Goal: Transaction & Acquisition: Purchase product/service

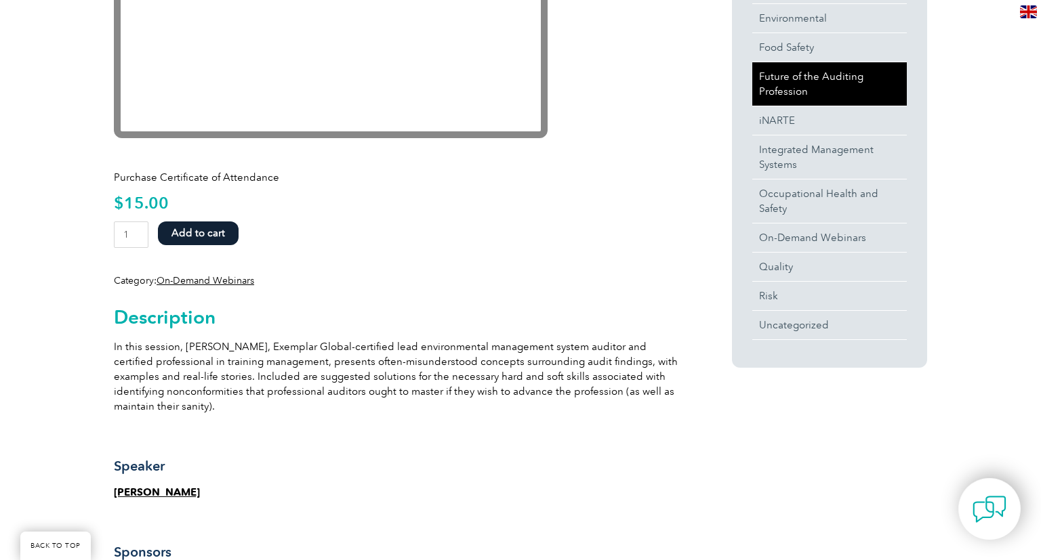
scroll to position [239, 0]
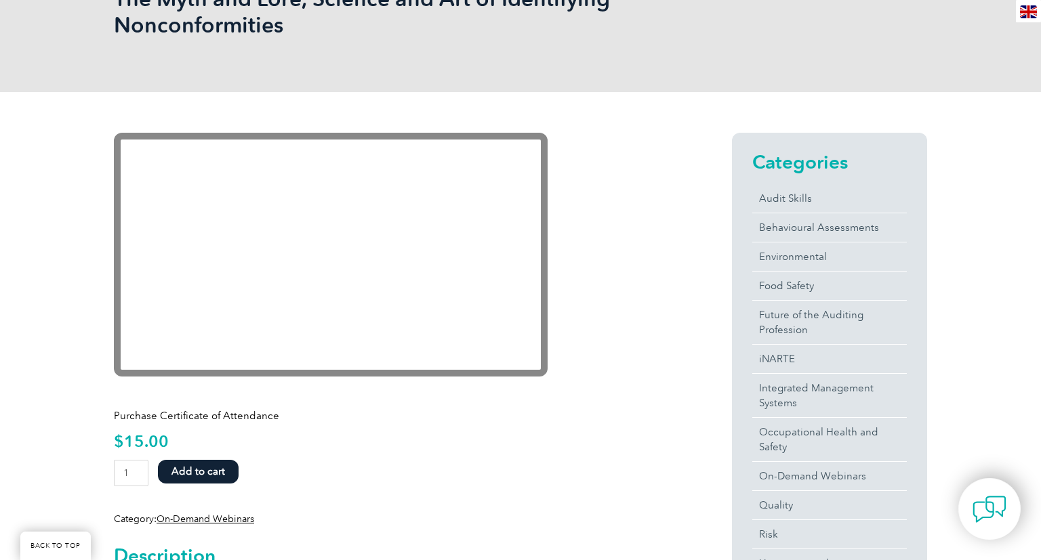
click at [213, 477] on button "Add to cart" at bounding box center [198, 472] width 81 height 24
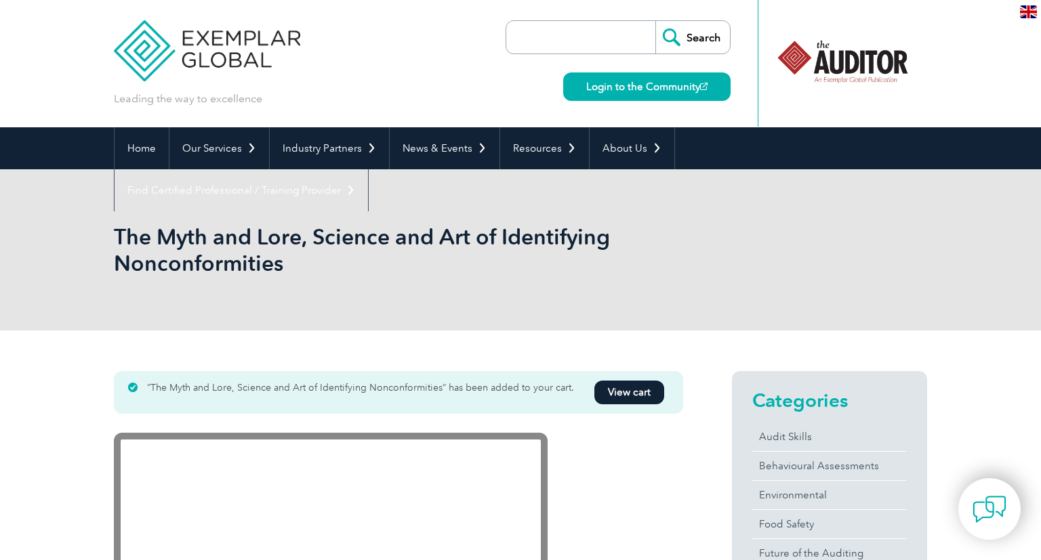
scroll to position [239, 0]
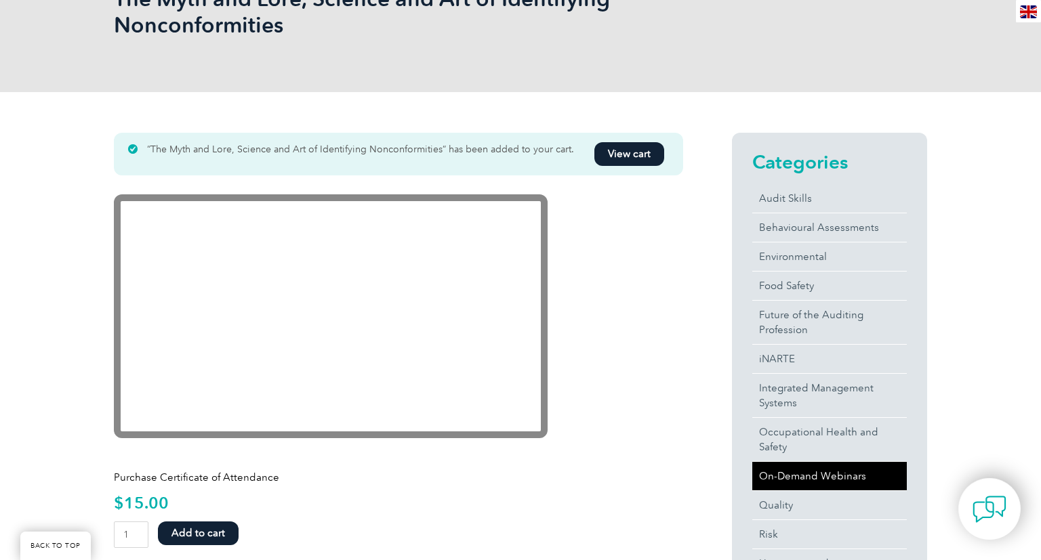
click at [802, 478] on link "On-Demand Webinars" at bounding box center [829, 476] width 154 height 28
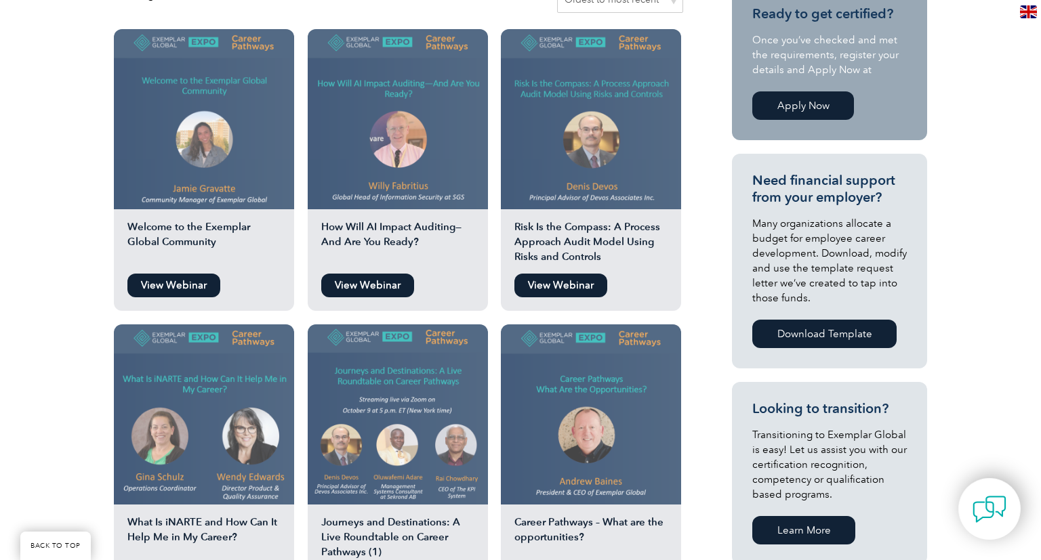
scroll to position [119, 0]
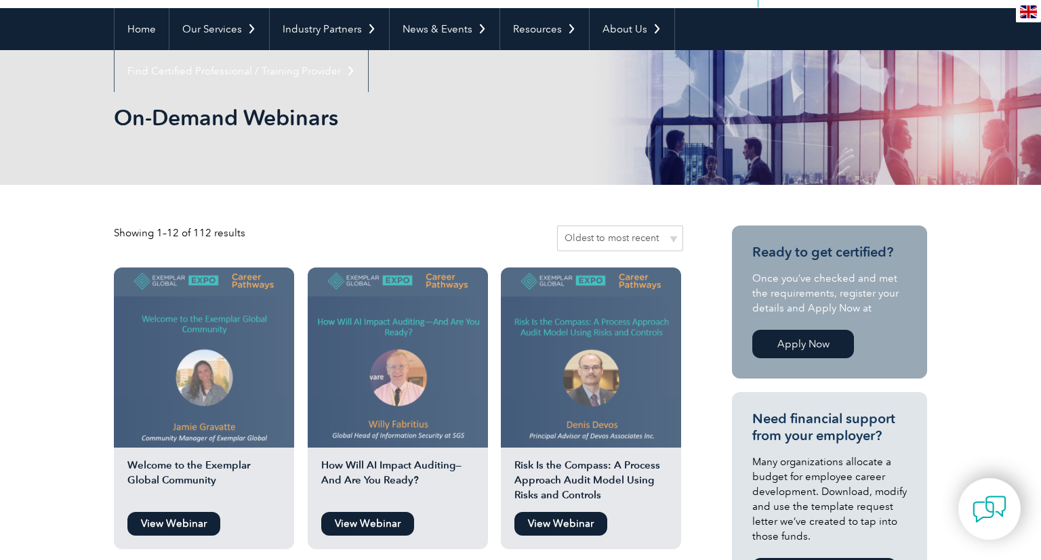
click at [557, 226] on select "Sort by popularity Sort by average rating Sort by latest Sort by price: low to …" at bounding box center [620, 239] width 126 height 26
select select "popularity"
click option "Sort by popularity" at bounding box center [0, 0] width 0 height 0
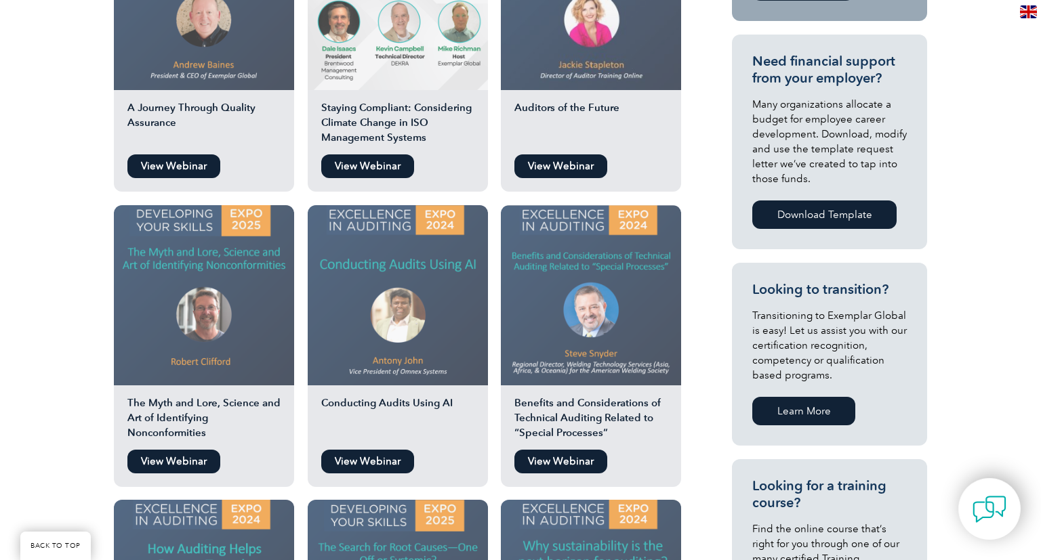
scroll to position [716, 0]
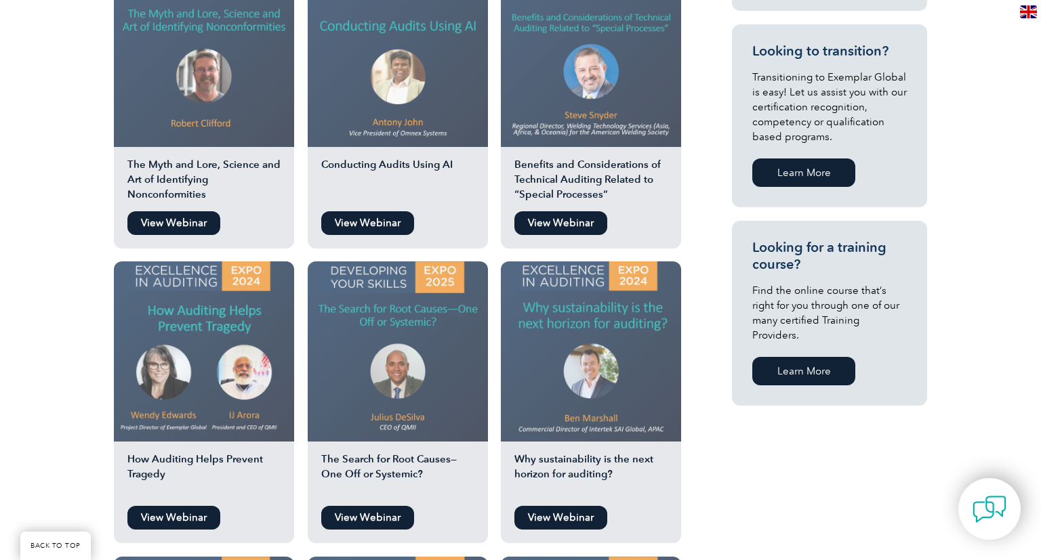
click at [390, 394] on img at bounding box center [398, 352] width 180 height 180
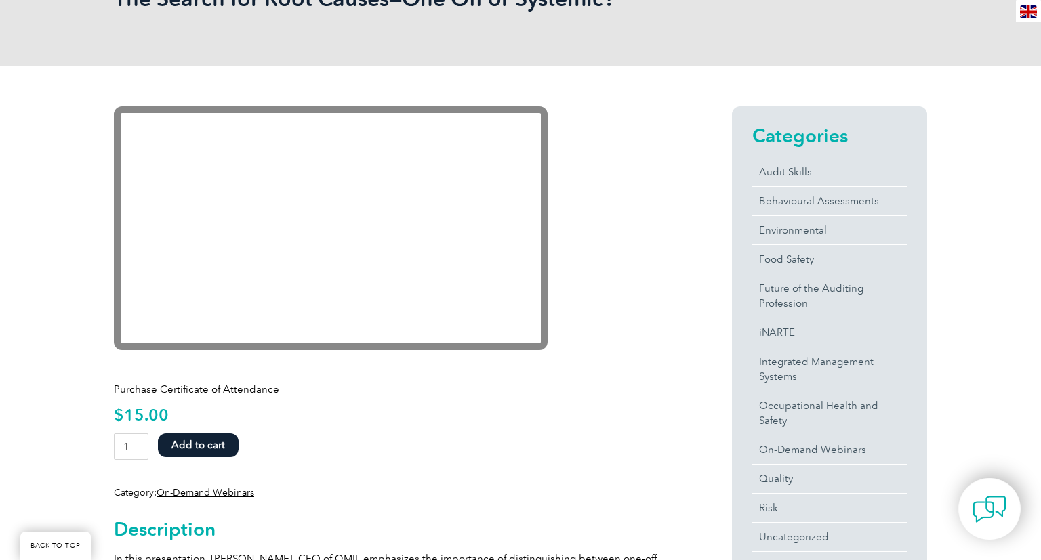
scroll to position [358, 0]
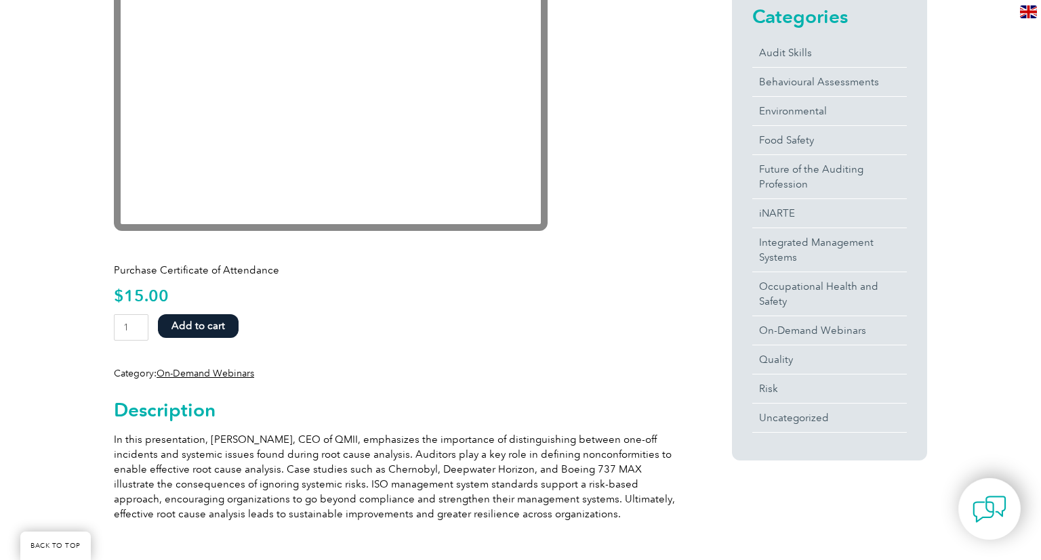
click at [210, 324] on button "Add to cart" at bounding box center [198, 326] width 81 height 24
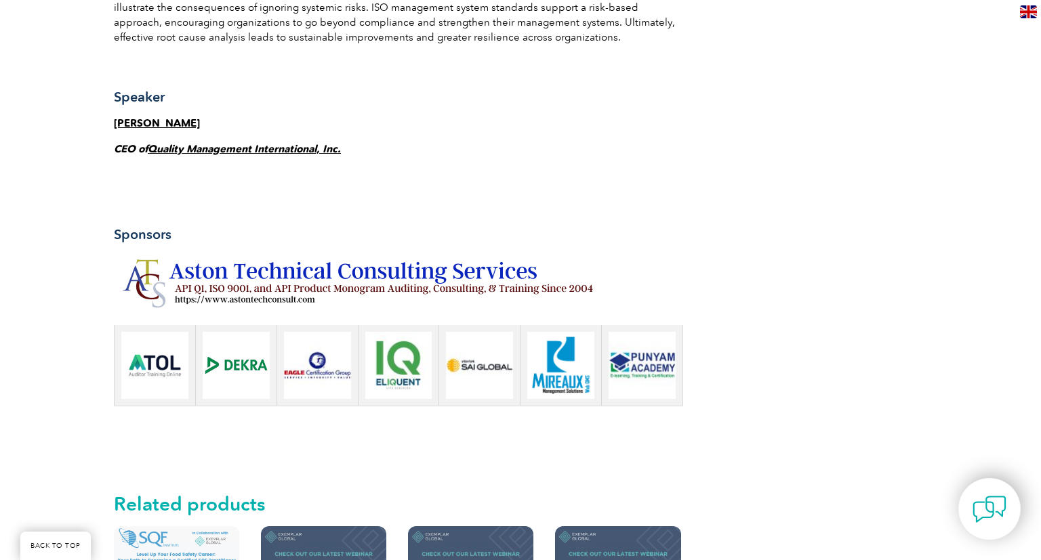
scroll to position [477, 0]
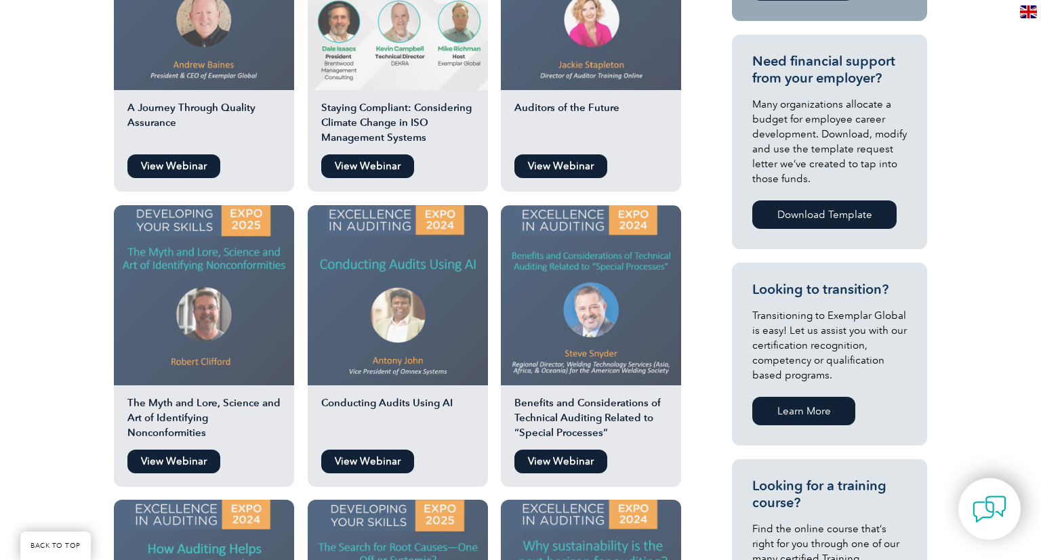
scroll to position [239, 0]
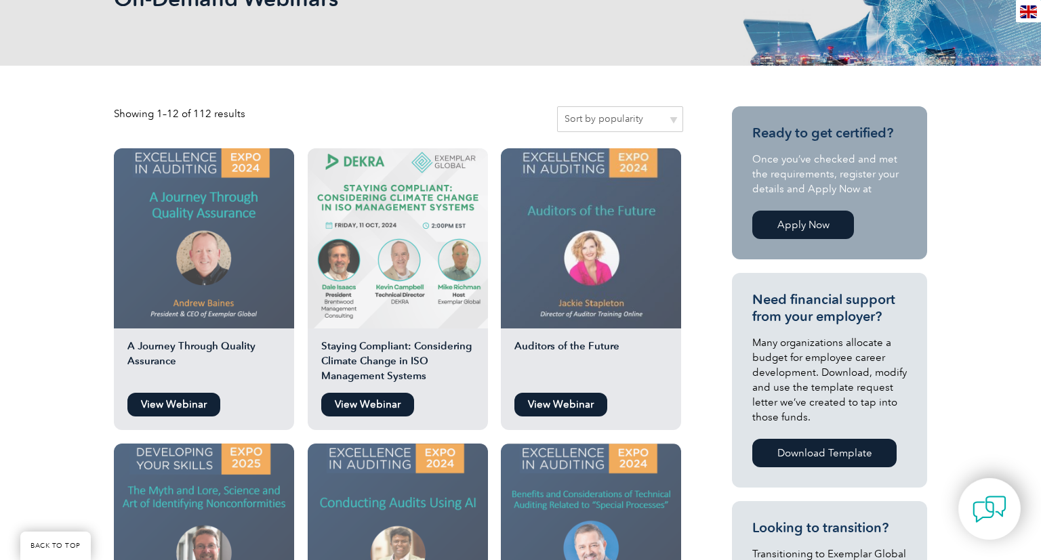
click at [397, 249] on img at bounding box center [398, 238] width 180 height 180
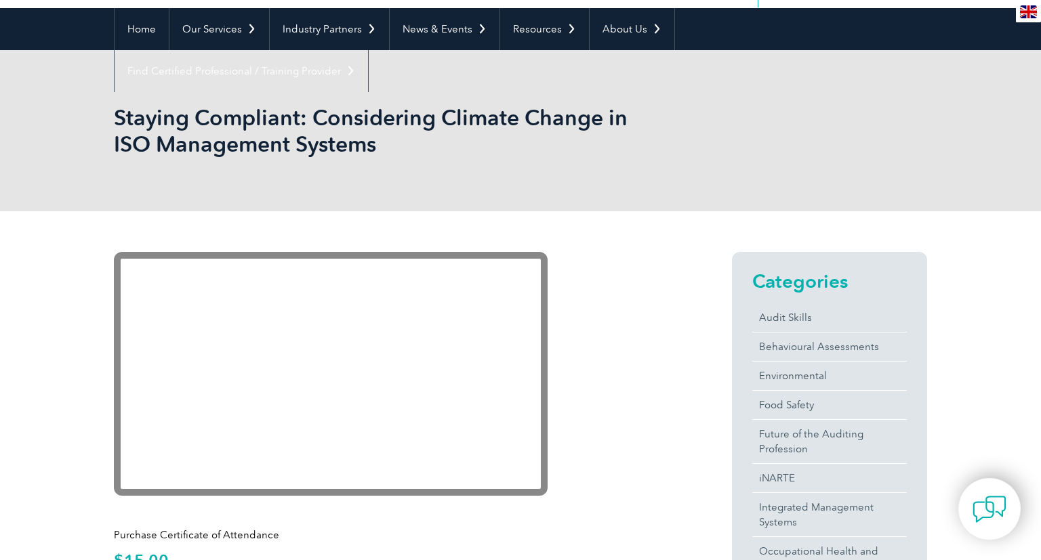
scroll to position [239, 0]
